Goal: Task Accomplishment & Management: Manage account settings

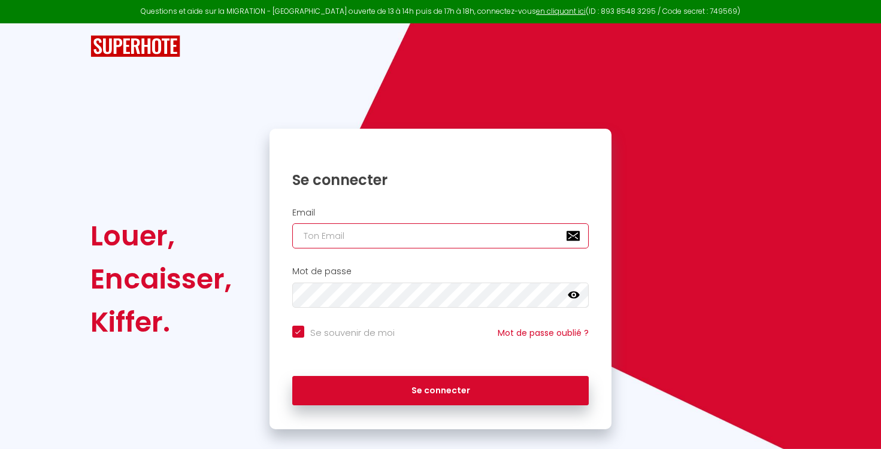
click at [362, 241] on input "email" at bounding box center [440, 235] width 297 height 25
type input "[EMAIL_ADDRESS][DOMAIN_NAME]"
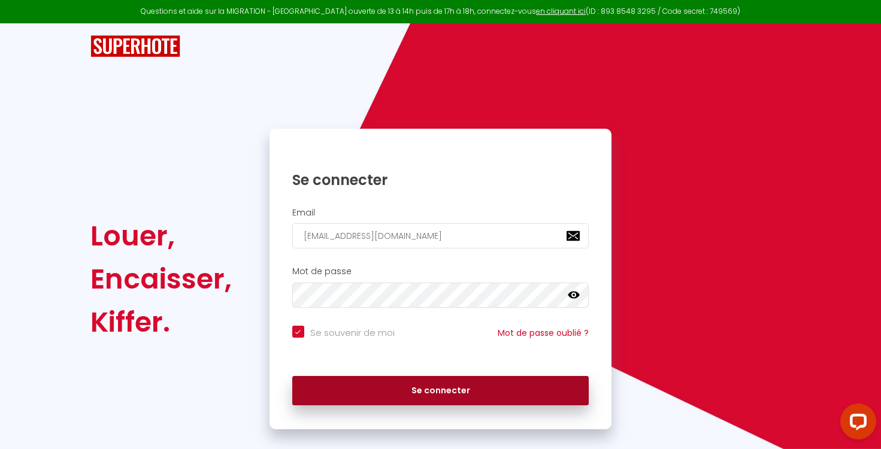
click at [428, 397] on button "Se connecter" at bounding box center [440, 391] width 297 height 30
checkbox input "true"
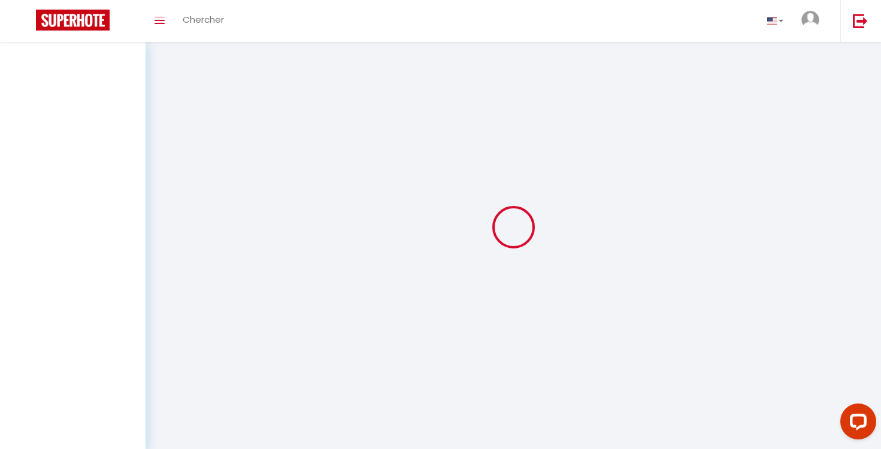
select select
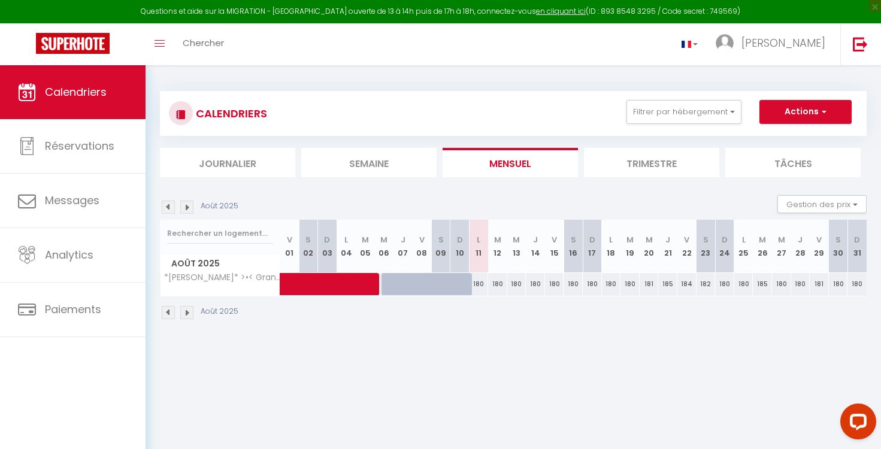
select select
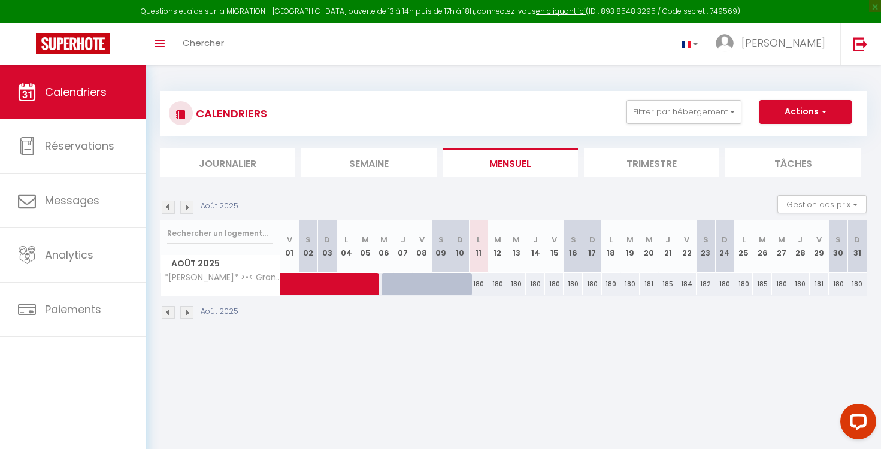
select select
click at [318, 288] on span at bounding box center [362, 284] width 138 height 23
select select "OK"
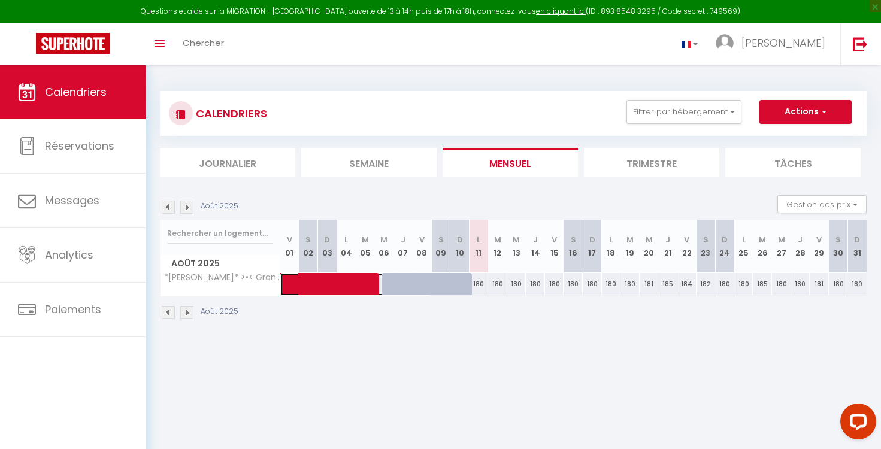
select select "1"
select select "0"
select select "1"
select select
